Goal: Complete application form

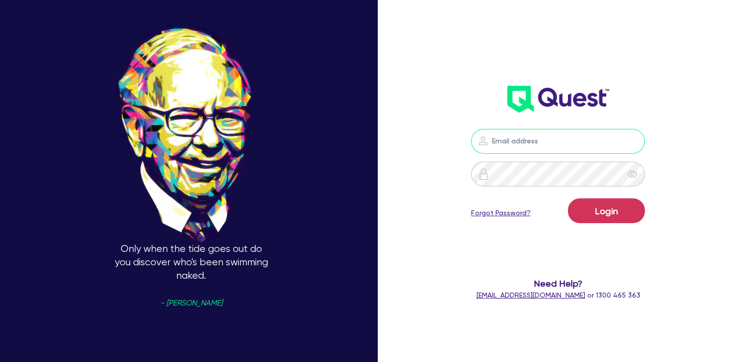
click at [562, 146] on input "email" at bounding box center [558, 141] width 174 height 25
type input "[PERSON_NAME][EMAIL_ADDRESS][DOMAIN_NAME]"
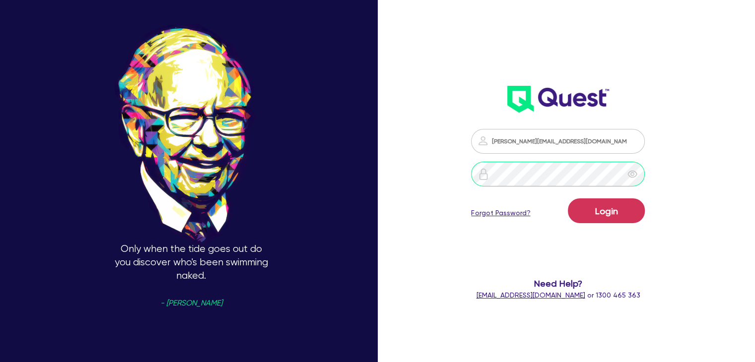
click at [568, 199] on button "Login" at bounding box center [606, 211] width 77 height 25
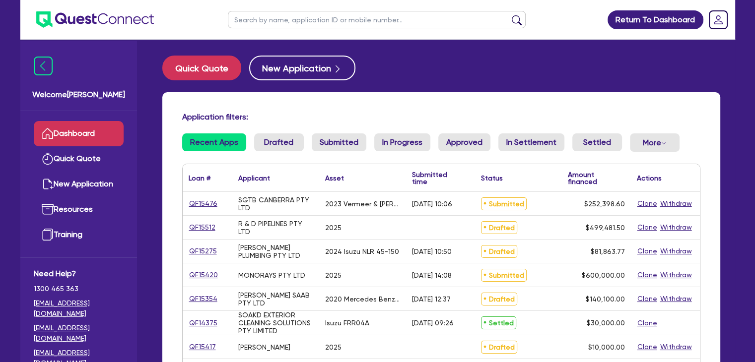
drag, startPoint x: 221, startPoint y: 206, endPoint x: 186, endPoint y: 204, distance: 34.8
click at [186, 204] on div "QF15476" at bounding box center [208, 203] width 50 height 23
drag, startPoint x: 218, startPoint y: 204, endPoint x: 200, endPoint y: 203, distance: 17.9
click at [200, 203] on div "QF15476" at bounding box center [207, 203] width 37 height 11
drag, startPoint x: 219, startPoint y: 205, endPoint x: 197, endPoint y: 203, distance: 22.4
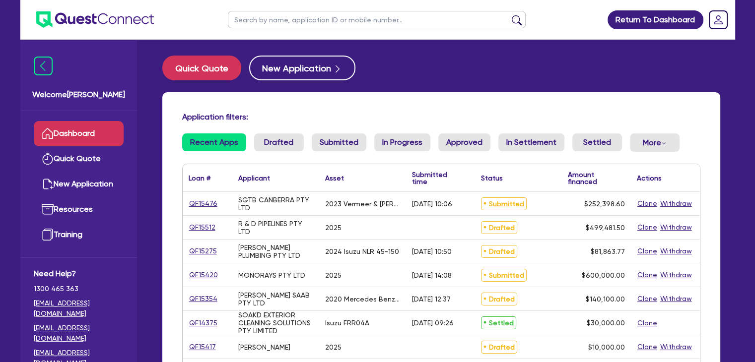
click at [197, 203] on div "QF15476" at bounding box center [207, 203] width 37 height 11
click at [197, 203] on link "QF15476" at bounding box center [203, 203] width 29 height 11
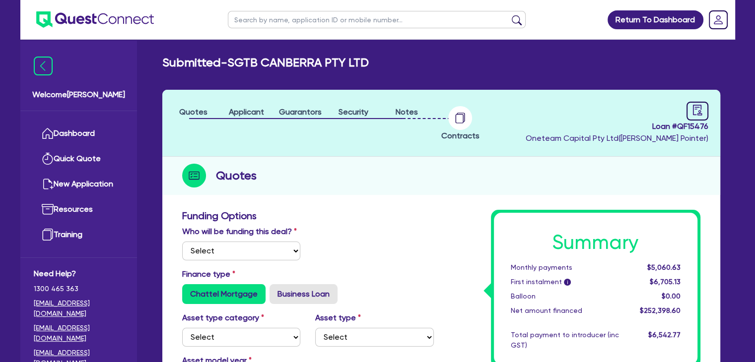
select select "Other"
select select "PRIMARY_ASSETS"
select select "YELLOW_GOODS_AND_EXCAVATORS"
type input "2023"
radio input "true"
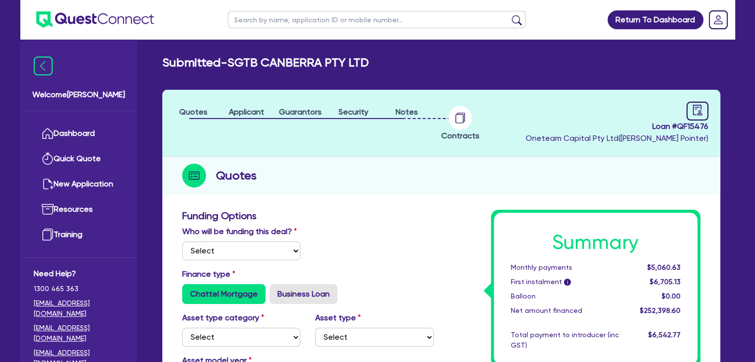
type input "254,898.6"
type input "2,500"
type input "2"
type input "5,047.97"
type input "6.85"
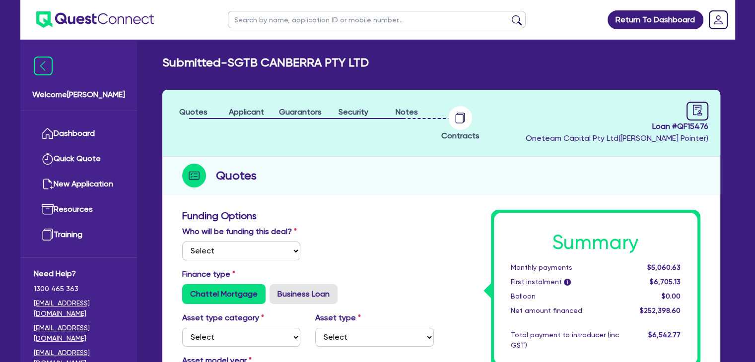
type input "900"
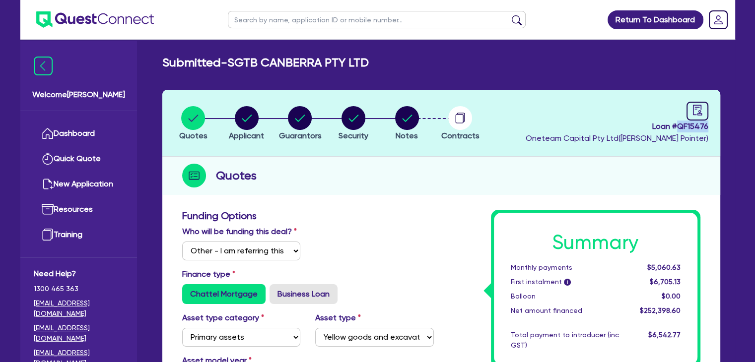
drag, startPoint x: 678, startPoint y: 128, endPoint x: 709, endPoint y: 123, distance: 31.1
click at [709, 123] on header "Quotes Applicant [GEOGRAPHIC_DATA] Security Notes Contracts Loan # QF15476 Onet…" at bounding box center [441, 123] width 558 height 67
copy span "QF15476"
